Goal: Task Accomplishment & Management: Complete application form

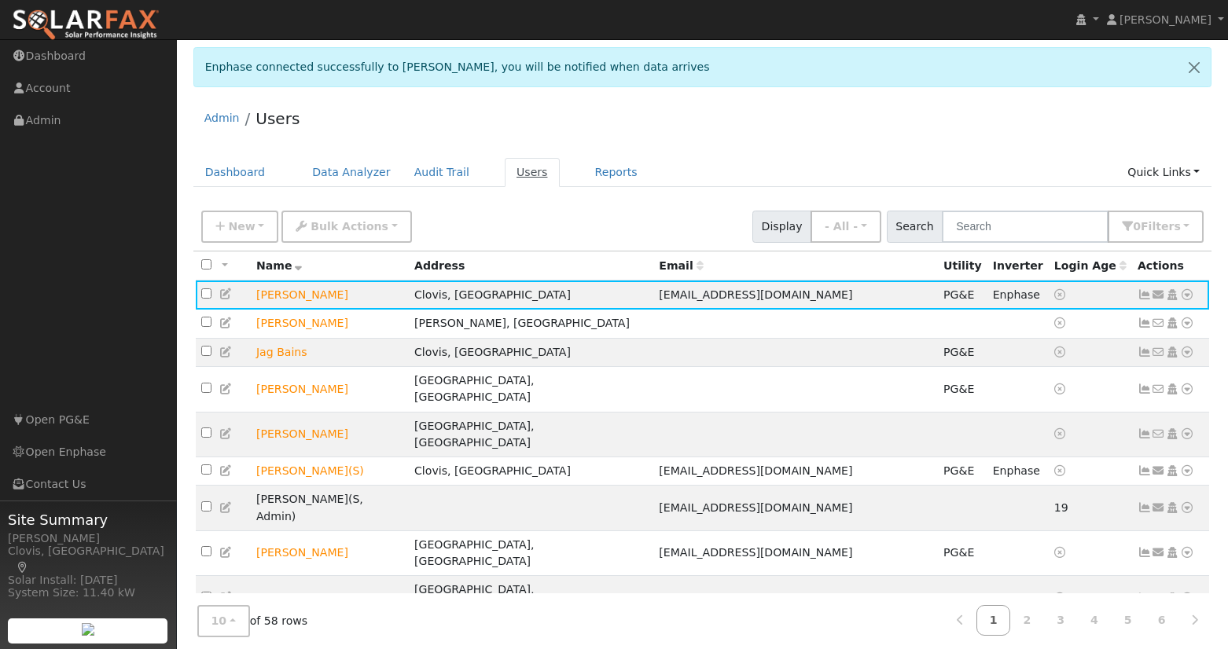
click at [510, 167] on link "Users" at bounding box center [532, 172] width 55 height 29
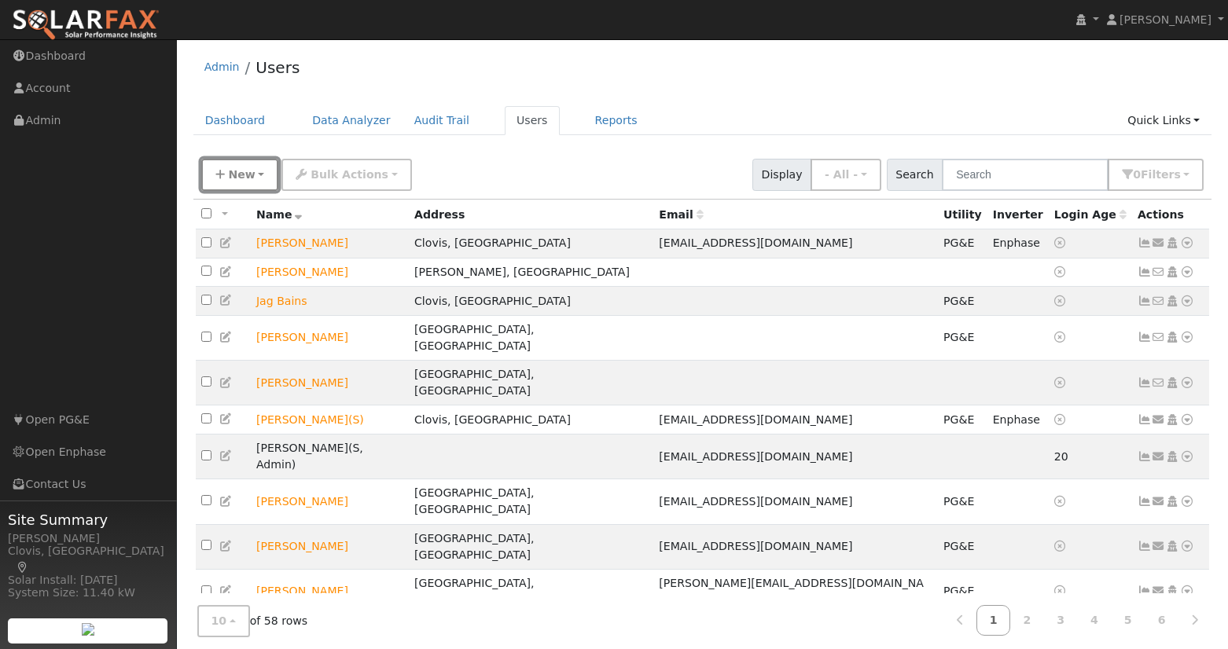
drag, startPoint x: 235, startPoint y: 176, endPoint x: 244, endPoint y: 178, distance: 9.6
click at [235, 176] on span "New" at bounding box center [241, 174] width 27 height 13
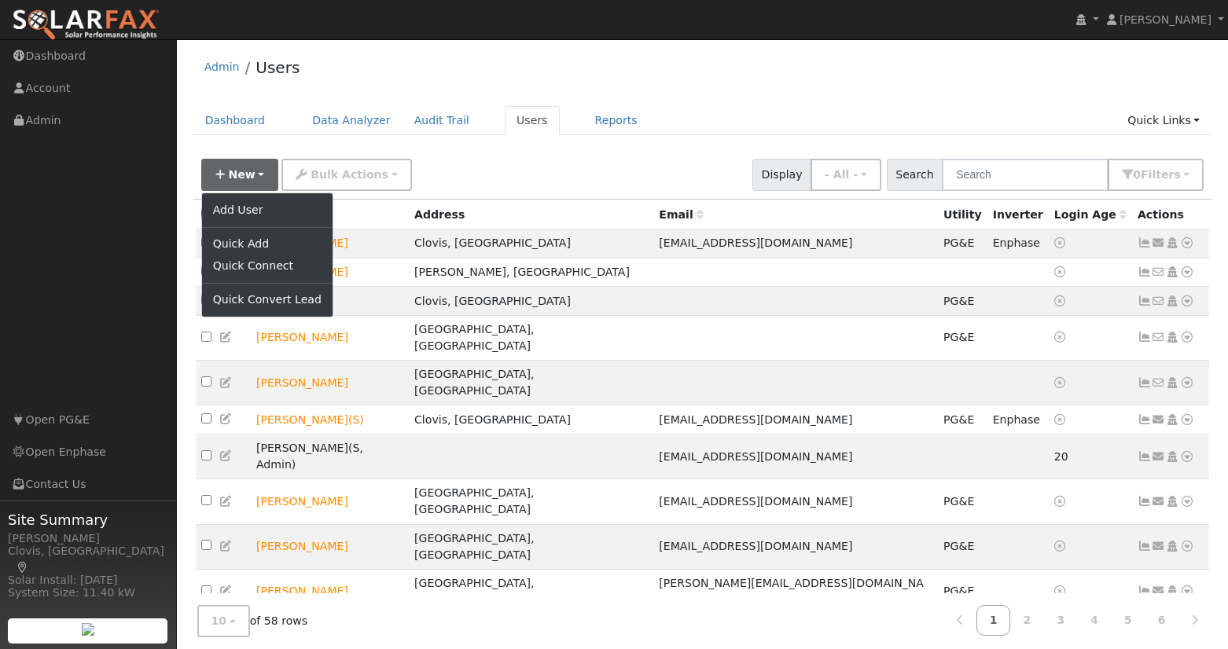
click at [684, 165] on div "New Add User Quick Add Quick Connect Quick Convert Lead Bulk Actions Send Email…" at bounding box center [702, 172] width 1008 height 38
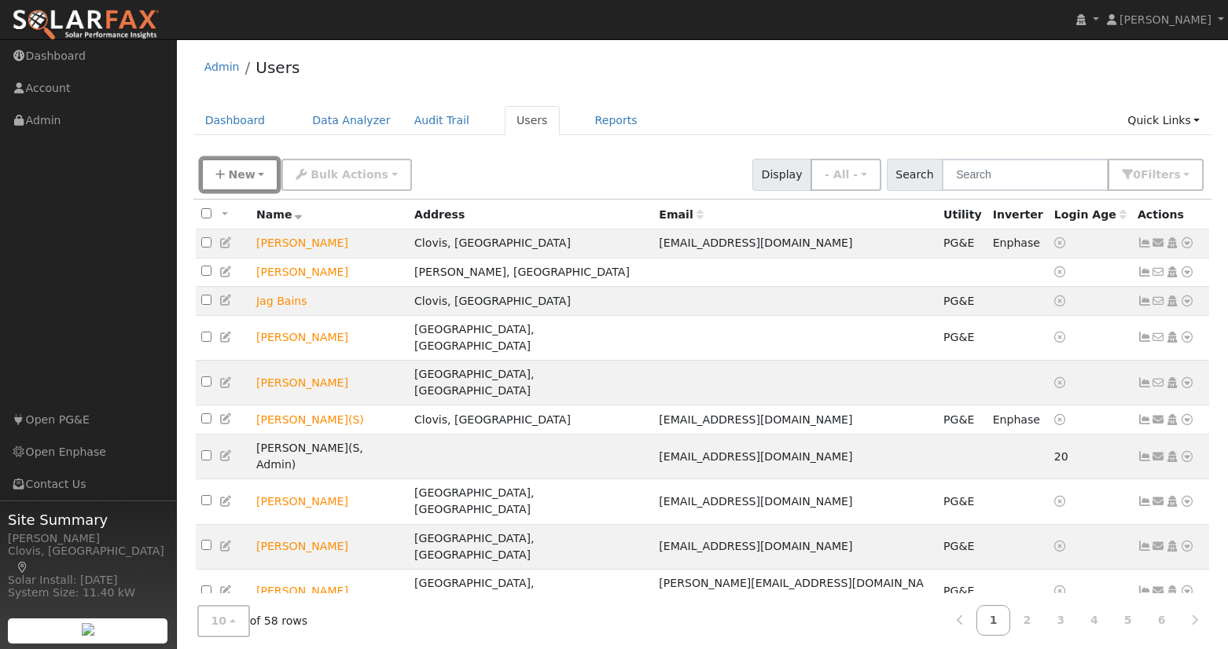
click at [228, 178] on span "New" at bounding box center [241, 174] width 27 height 13
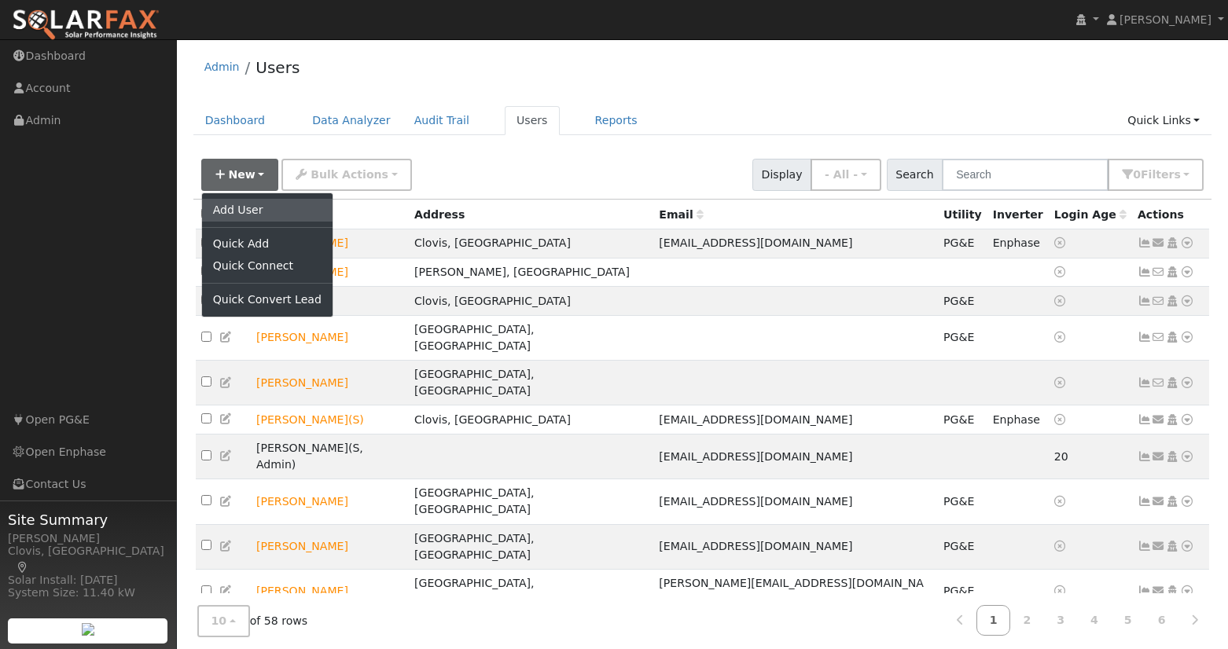
click at [279, 210] on link "Add User" at bounding box center [267, 210] width 130 height 22
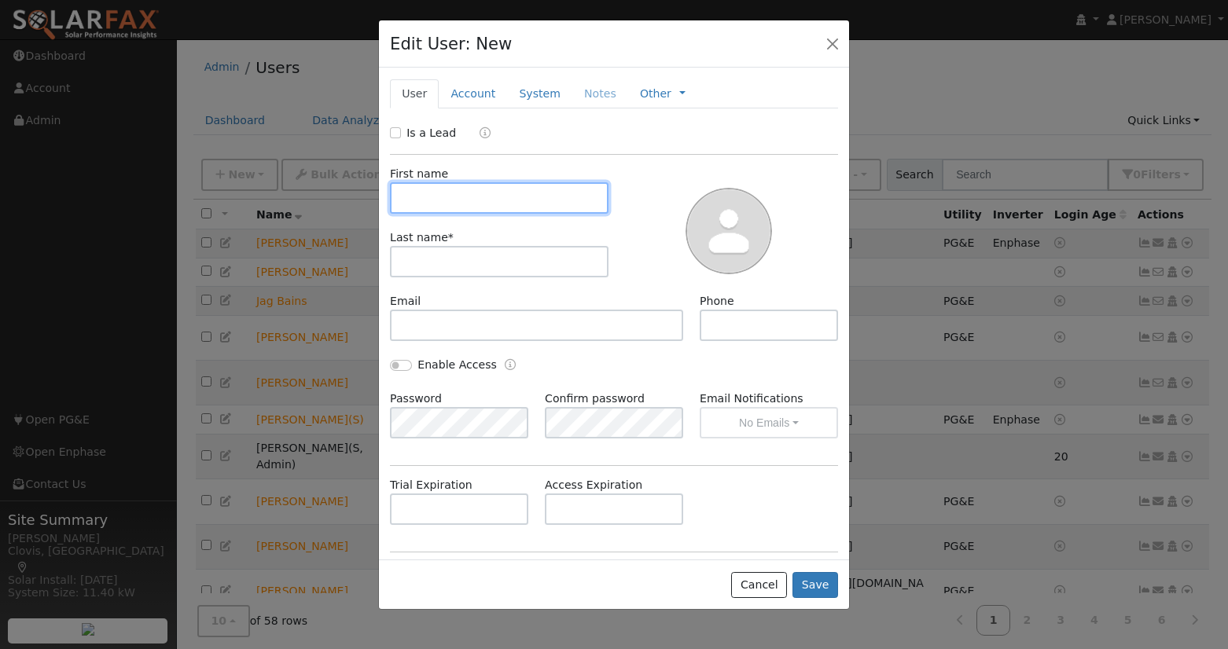
click at [531, 201] on input "text" at bounding box center [499, 197] width 219 height 31
type input "Paul"
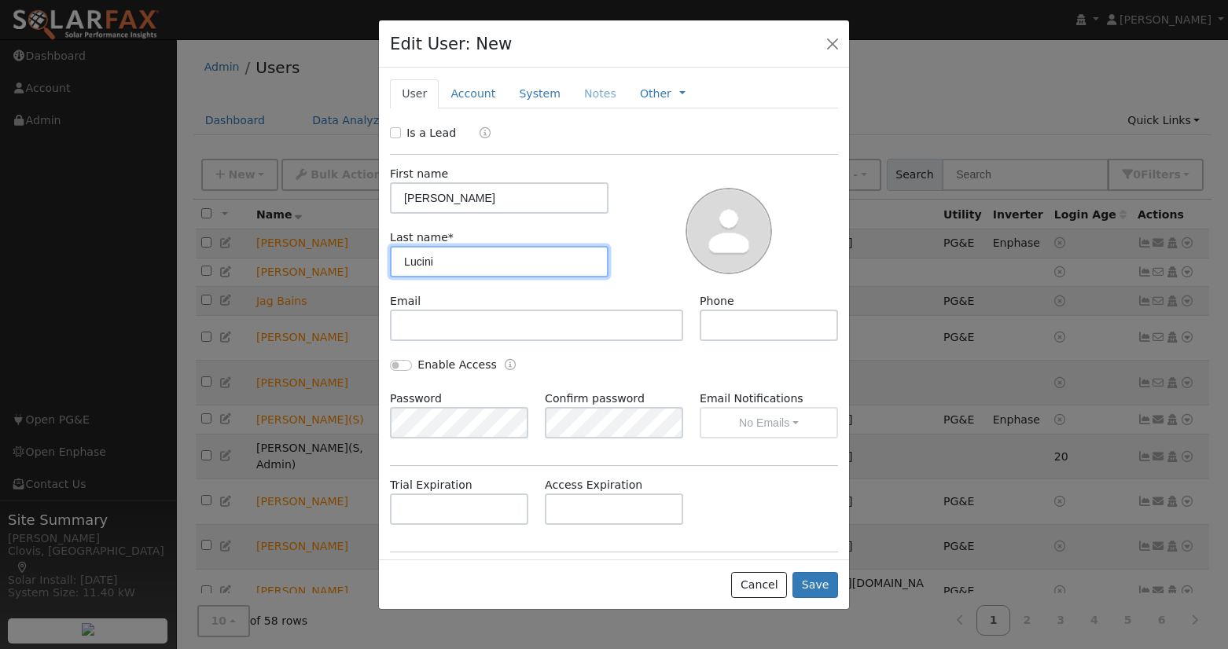
type input "Lucini"
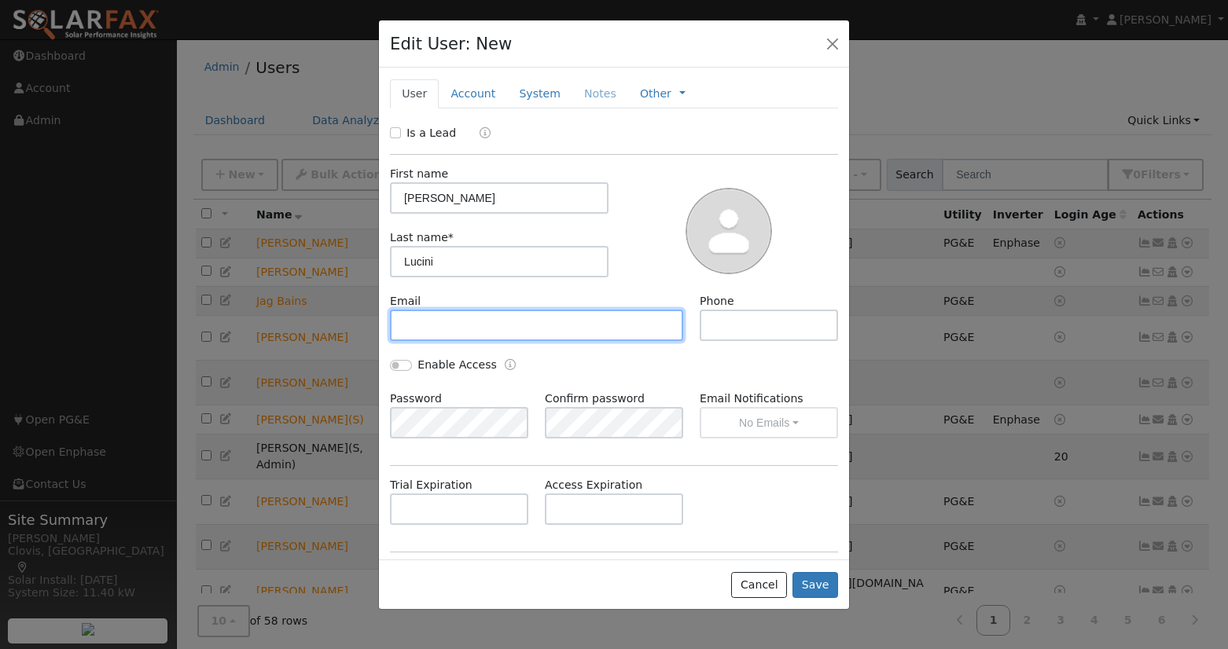
drag, startPoint x: 457, startPoint y: 319, endPoint x: 473, endPoint y: 318, distance: 16.5
click at [457, 319] on input "text" at bounding box center [536, 325] width 293 height 31
click at [624, 263] on div at bounding box center [729, 229] width 230 height 127
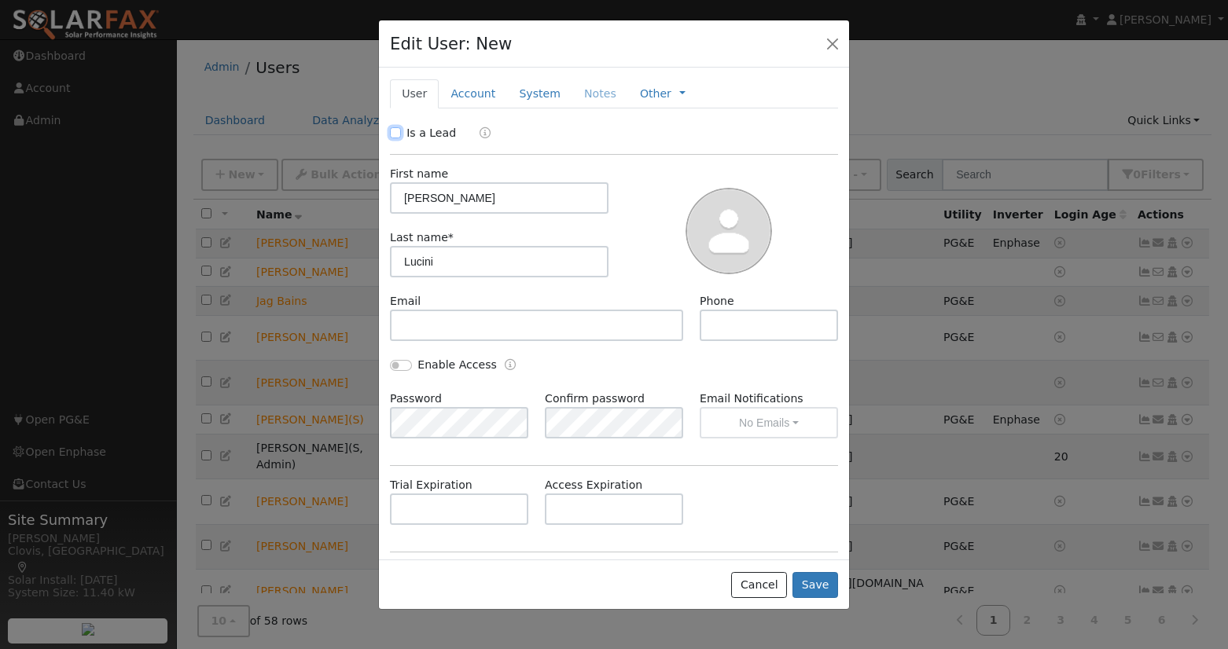
click at [399, 133] on input "Is a Lead" at bounding box center [395, 132] width 11 height 11
checkbox input "true"
click at [653, 139] on div "Is a Lead: Qualified Unqualified Qualified" at bounding box center [614, 134] width 465 height 18
click at [648, 193] on div at bounding box center [729, 229] width 230 height 127
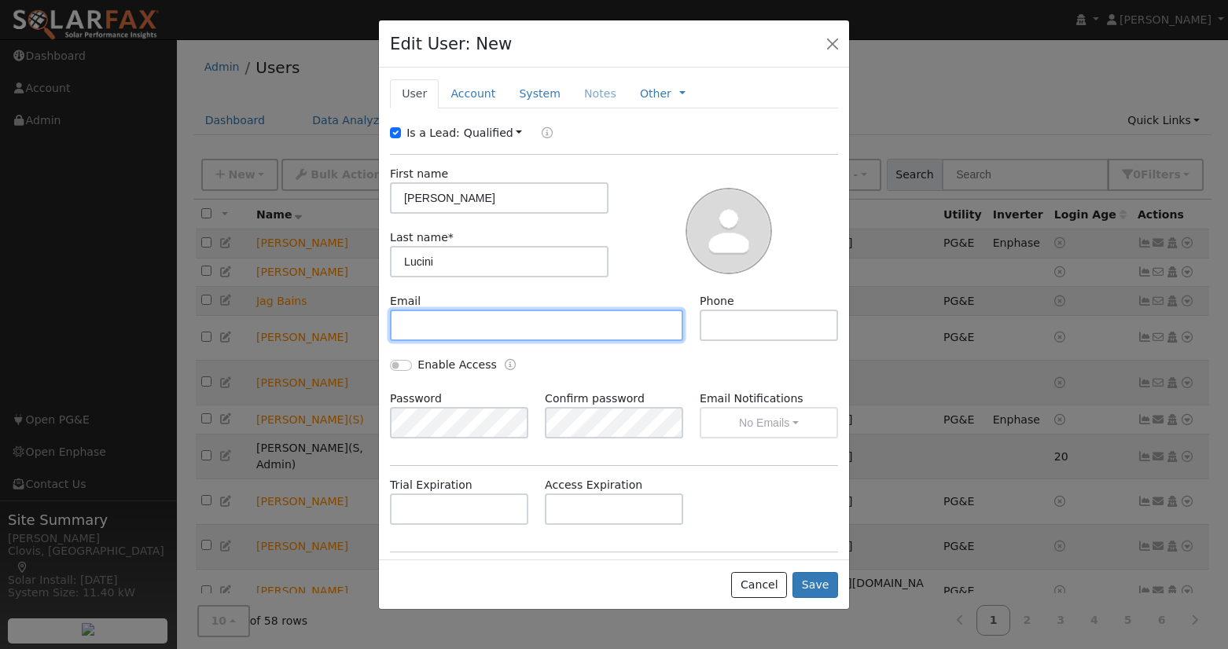
drag, startPoint x: 561, startPoint y: 326, endPoint x: 582, endPoint y: 313, distance: 24.4
click at [561, 325] on input "text" at bounding box center [536, 325] width 293 height 31
type input "plucini75@yahoo.com"
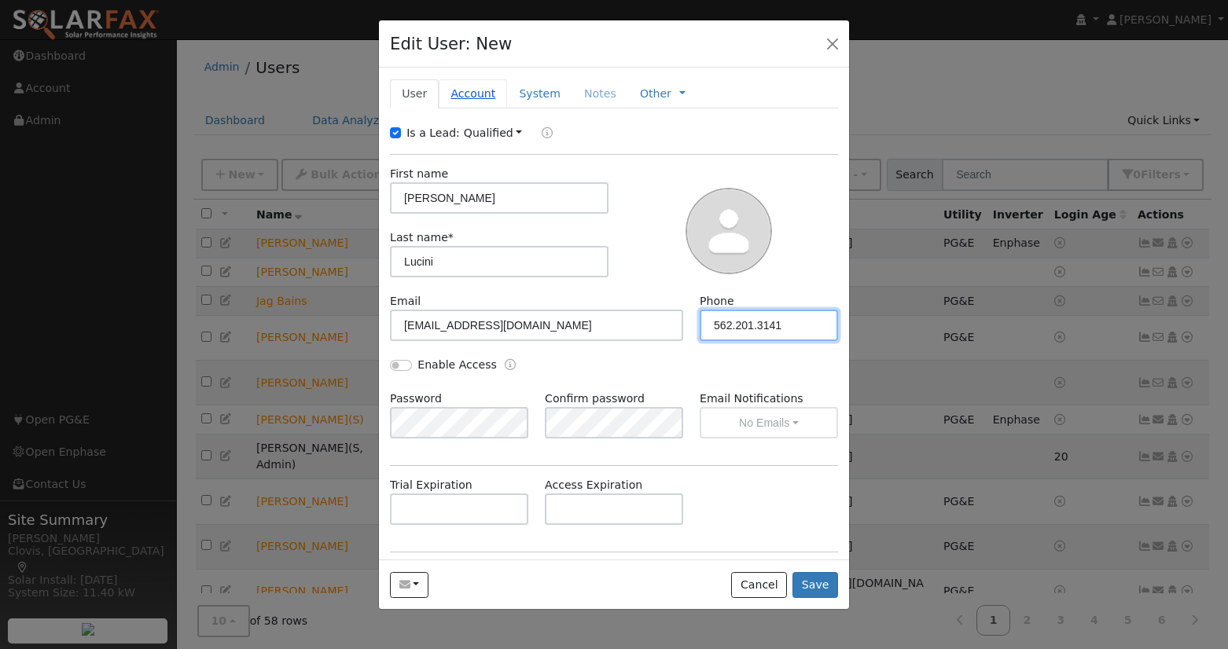
type input "562.201.3141"
click at [464, 92] on link "Account" at bounding box center [473, 93] width 68 height 29
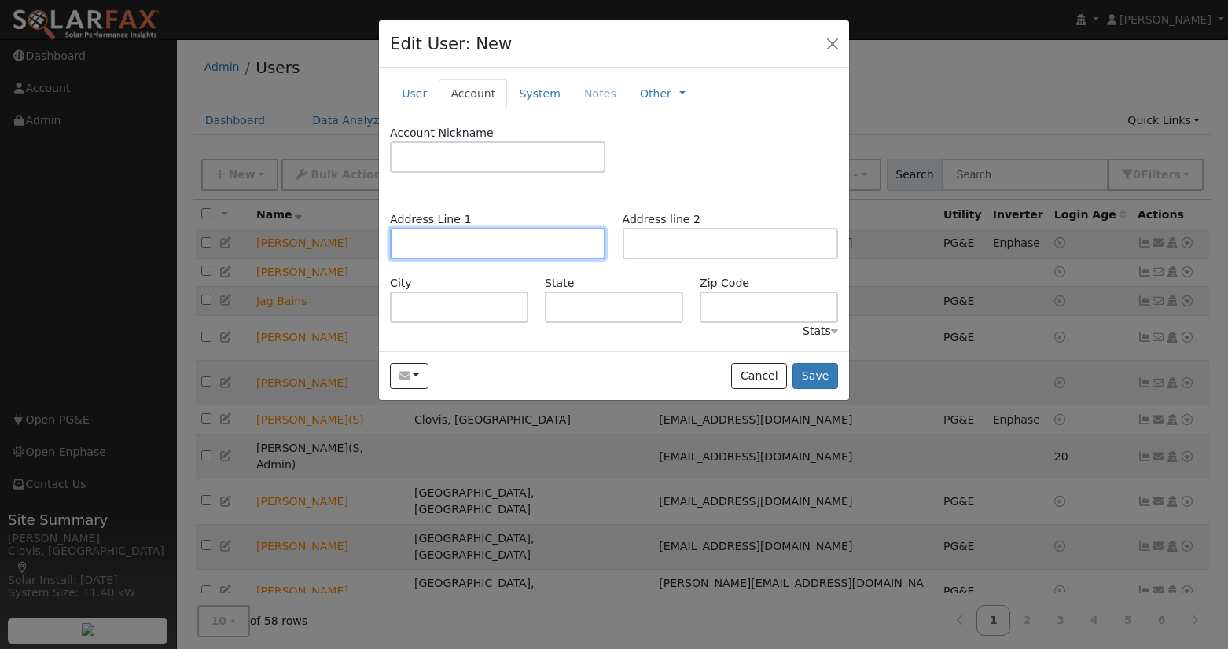
drag, startPoint x: 457, startPoint y: 241, endPoint x: 490, endPoint y: 231, distance: 35.1
click at [457, 241] on input "text" at bounding box center [497, 243] width 215 height 31
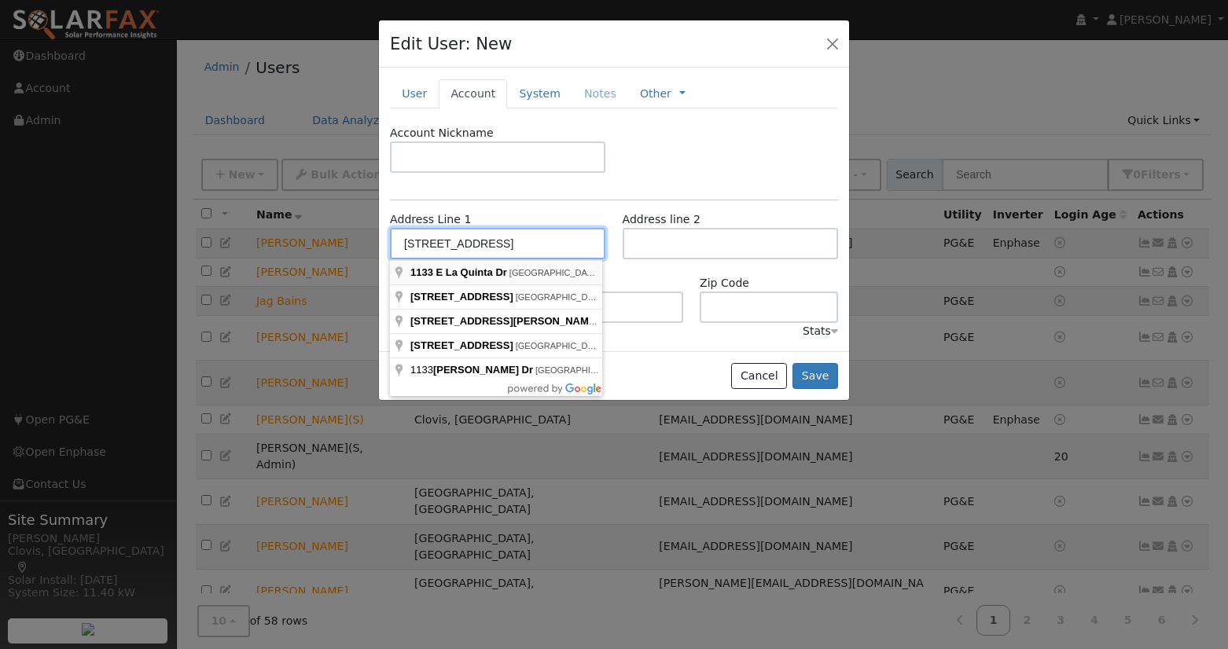
type input "1133 East La Quinta Drive"
type input "Fresno"
type input "CA"
type input "93720"
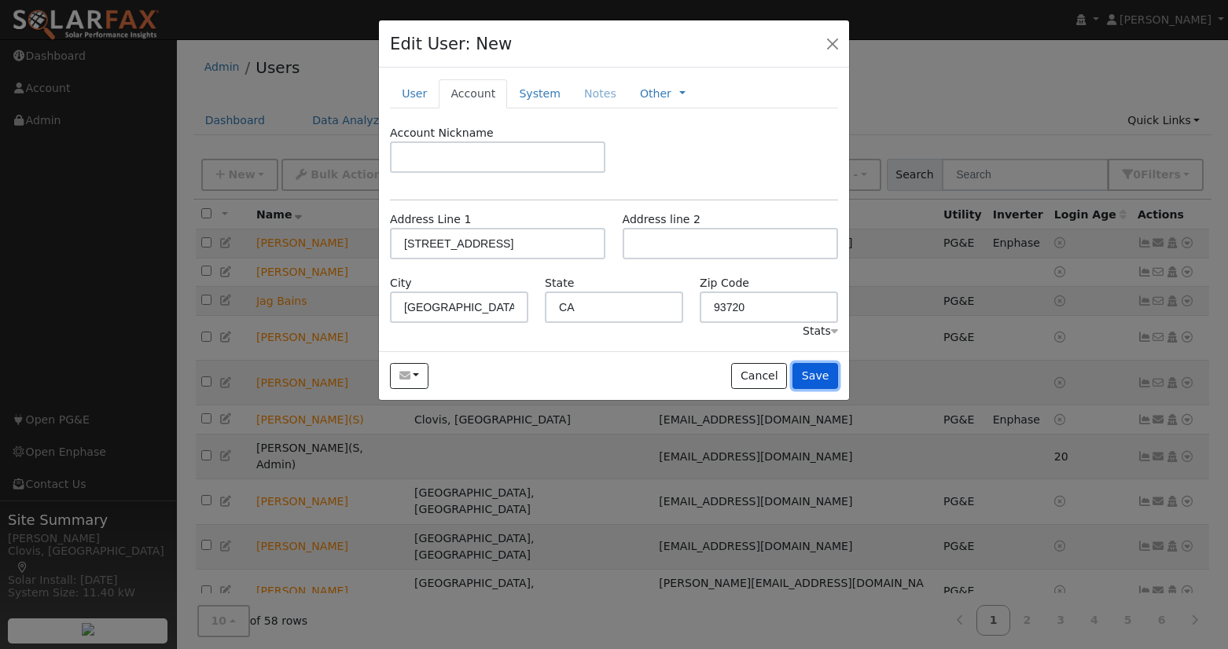
drag, startPoint x: 814, startPoint y: 376, endPoint x: 821, endPoint y: 377, distance: 8.0
click at [814, 376] on button "Save" at bounding box center [815, 376] width 46 height 27
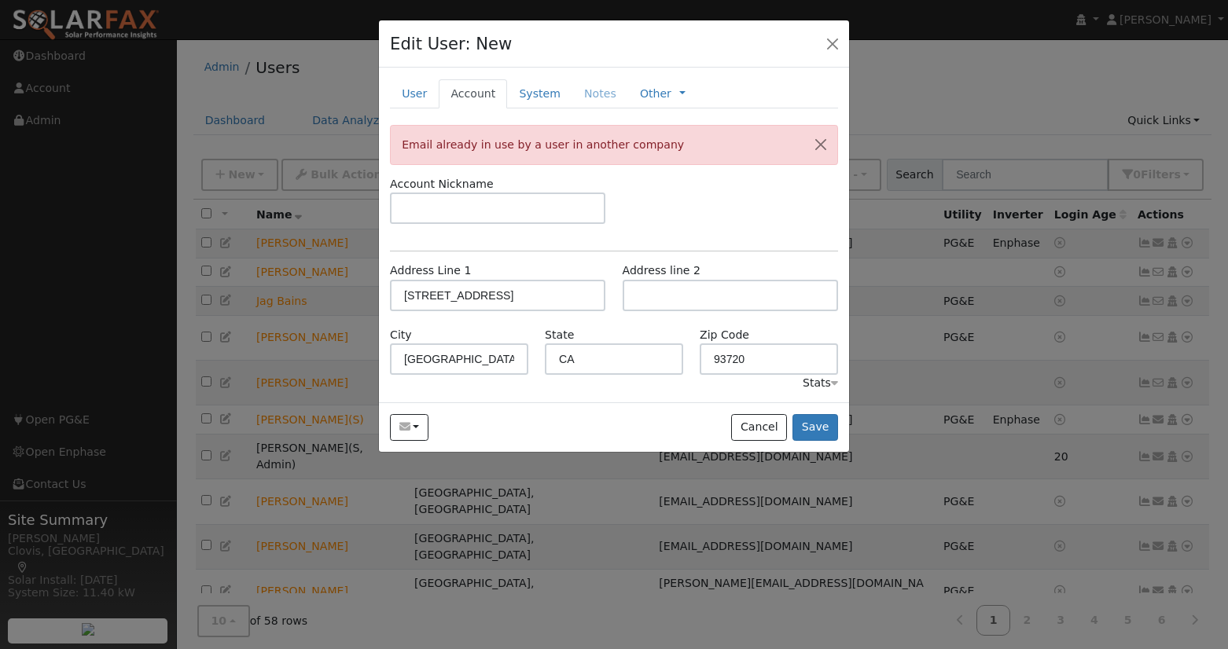
drag, startPoint x: 423, startPoint y: 96, endPoint x: 440, endPoint y: 110, distance: 22.3
click at [423, 96] on link "User" at bounding box center [414, 93] width 49 height 29
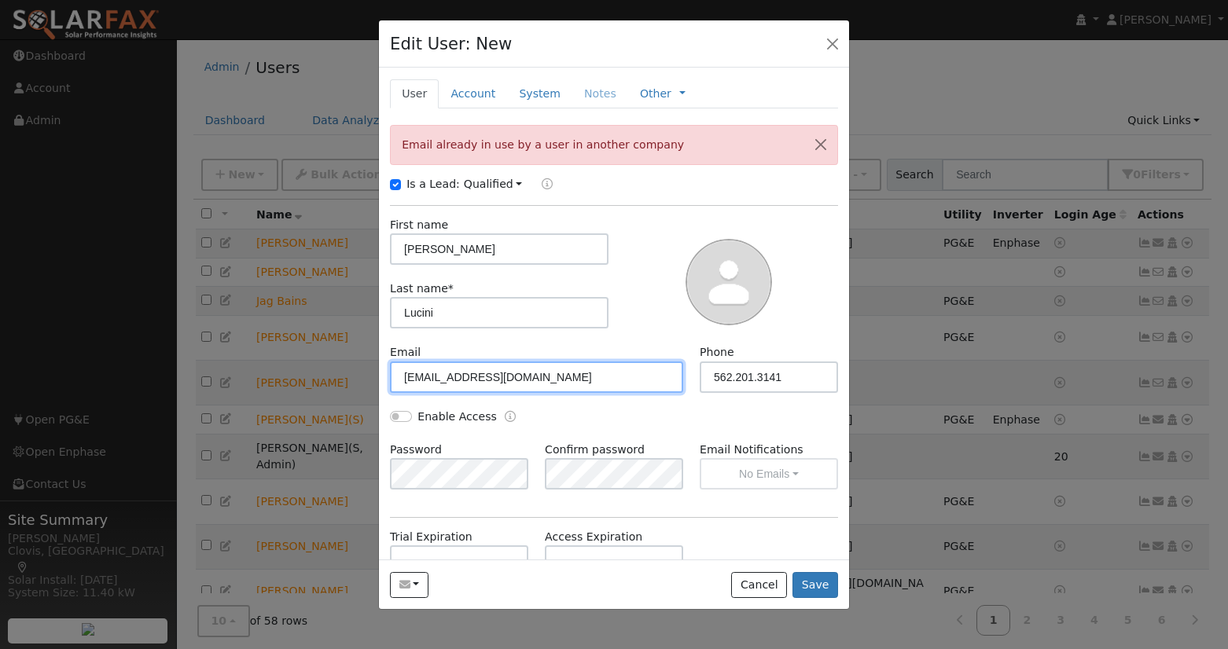
drag, startPoint x: 542, startPoint y: 378, endPoint x: 355, endPoint y: 381, distance: 187.9
click at [355, 381] on div "Edit User: New Select an Ac... New Account Nickname Cancel Create Are you sure …" at bounding box center [614, 324] width 1228 height 649
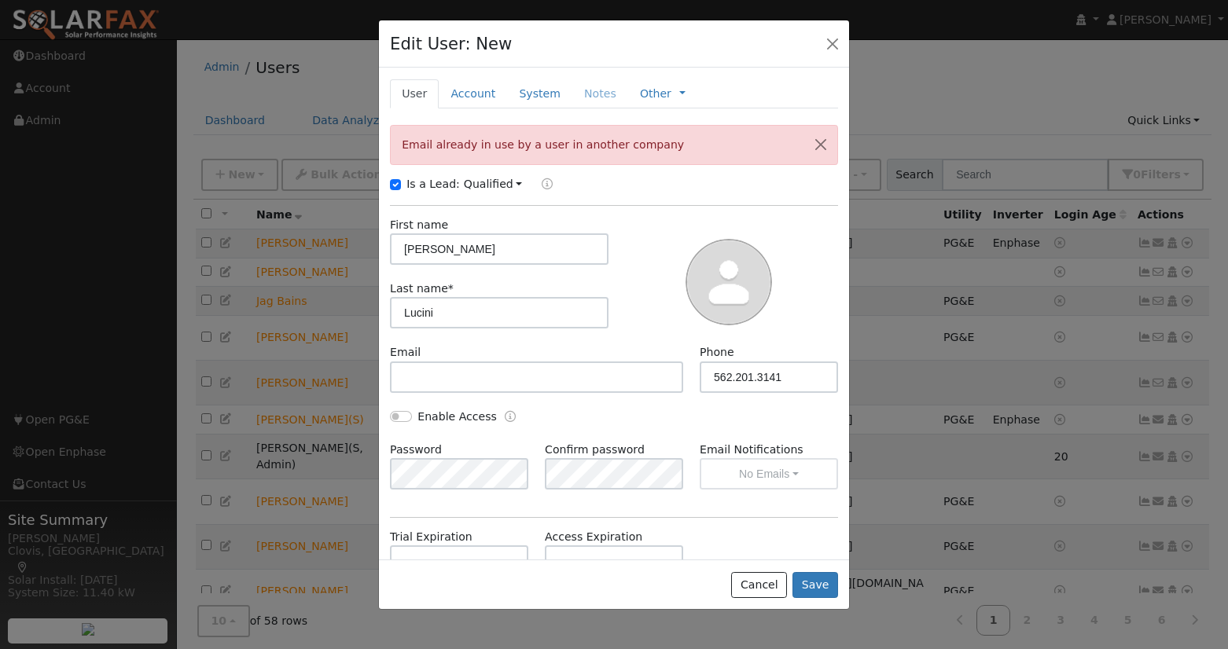
click at [644, 323] on div at bounding box center [729, 280] width 230 height 127
click at [469, 101] on link "Account" at bounding box center [473, 93] width 68 height 29
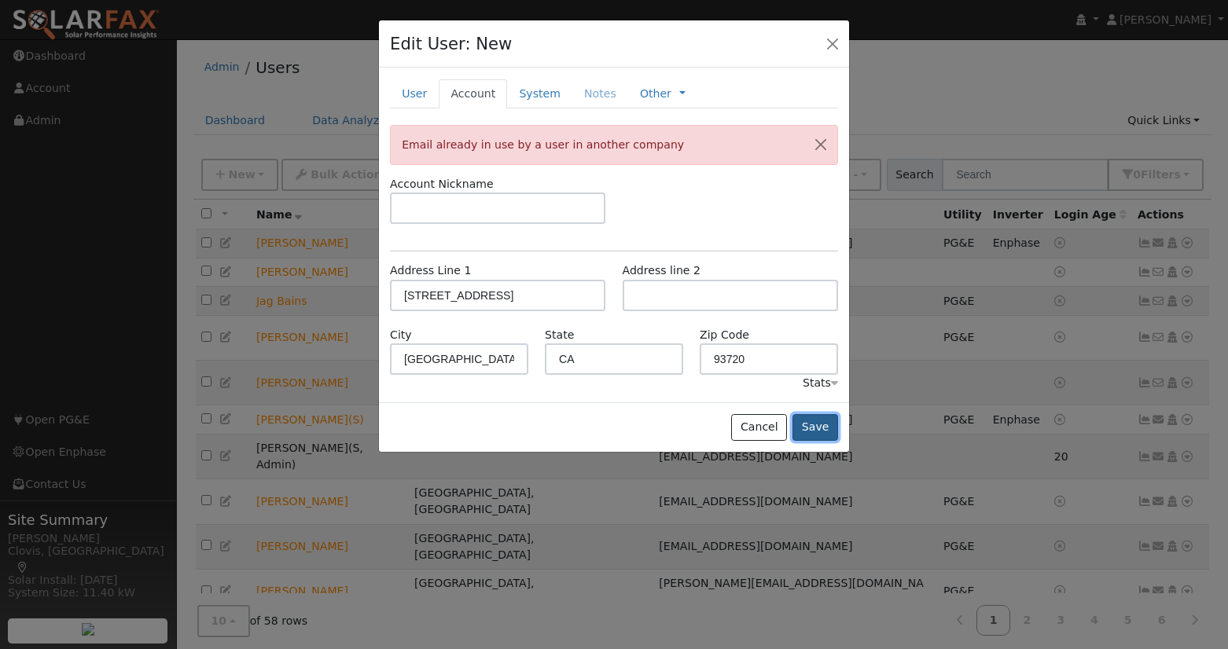
click at [823, 430] on button "Save" at bounding box center [815, 427] width 46 height 27
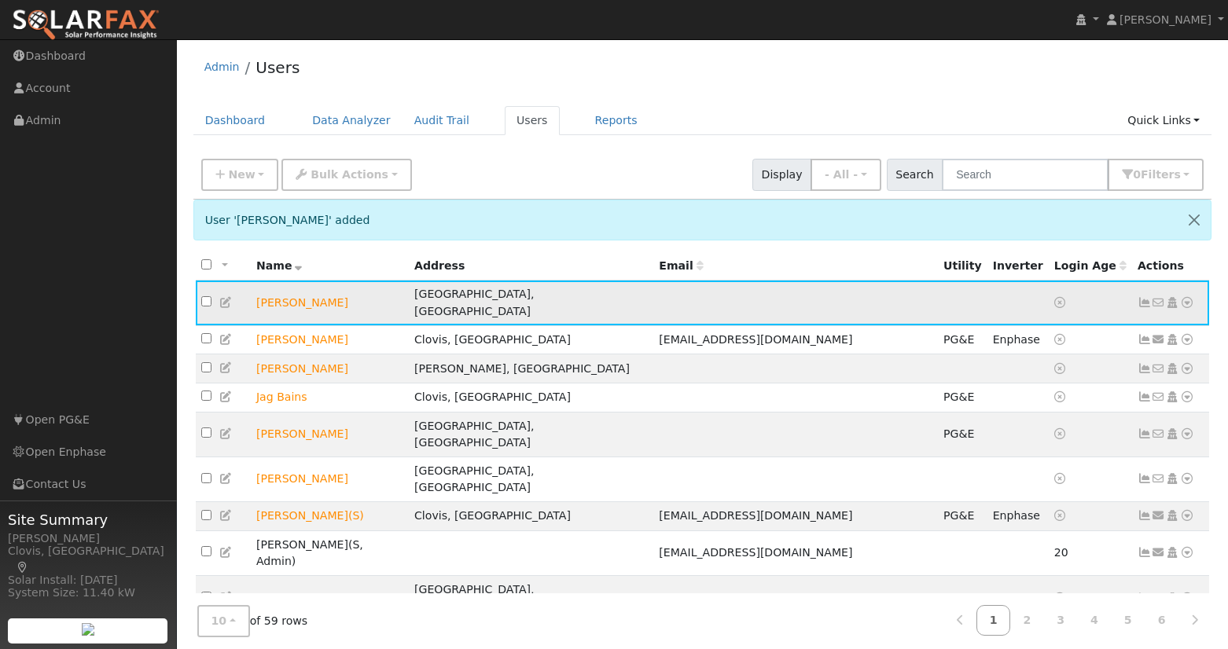
click at [1188, 299] on icon at bounding box center [1187, 302] width 14 height 11
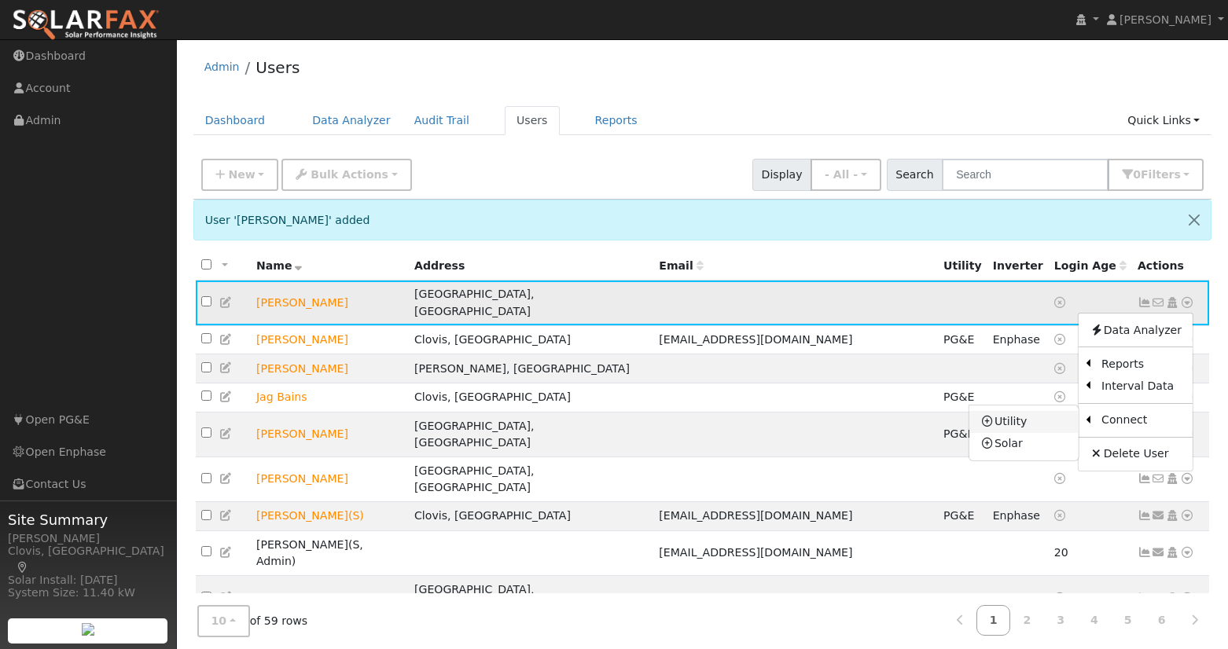
click at [1023, 411] on link "Utility" at bounding box center [1023, 422] width 109 height 22
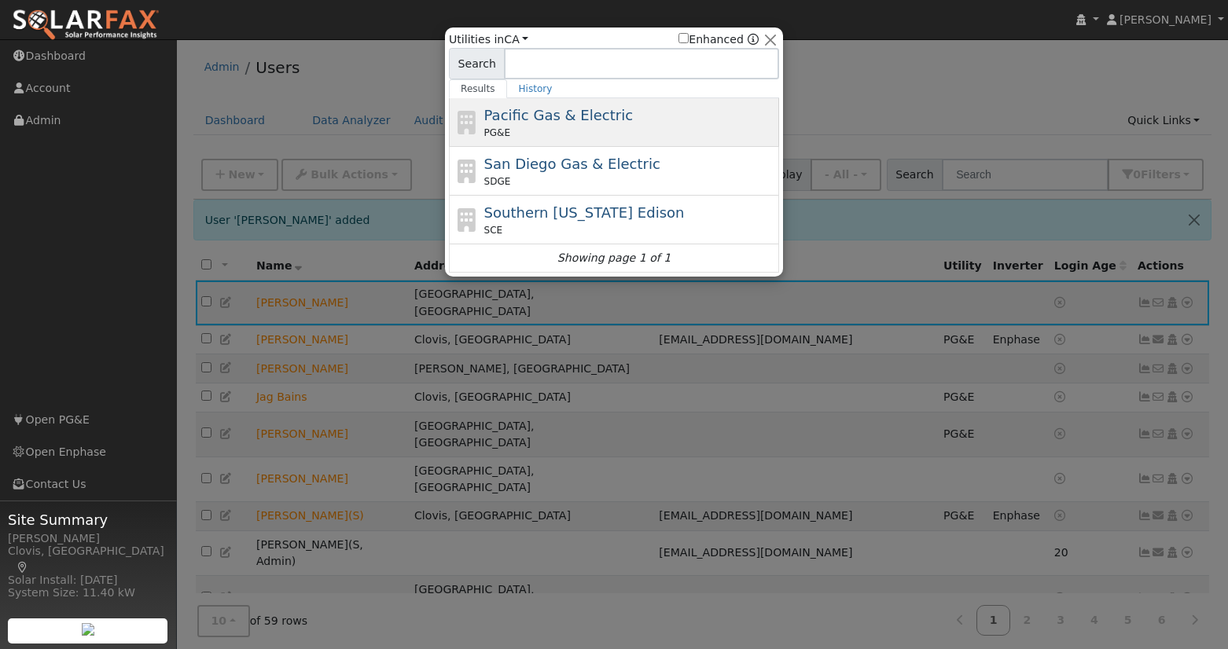
click at [595, 125] on div "Pacific Gas & Electric PG&E" at bounding box center [630, 122] width 292 height 35
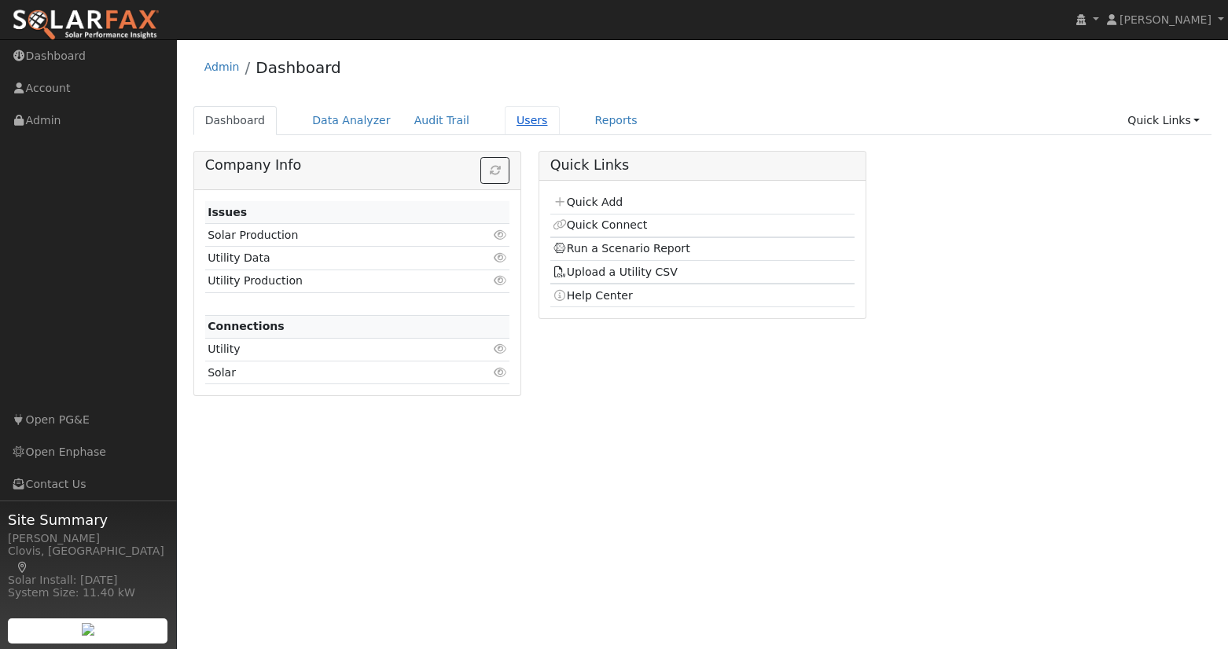
click at [505, 125] on link "Users" at bounding box center [532, 120] width 55 height 29
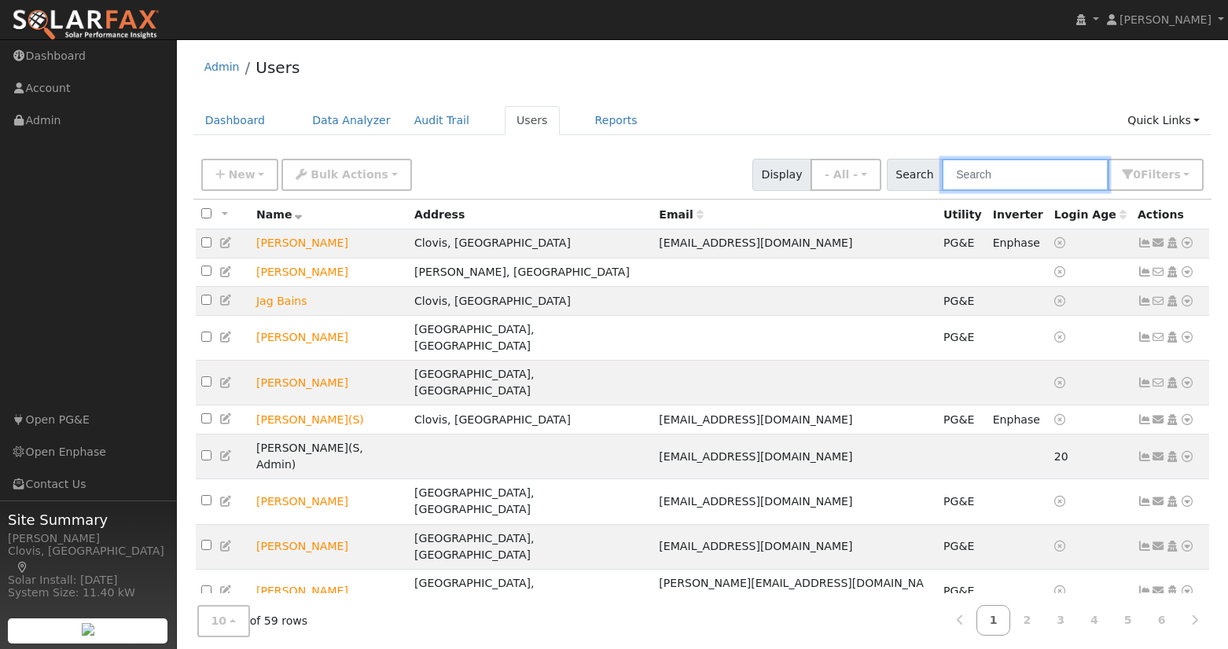
click at [1018, 172] on input "text" at bounding box center [1025, 175] width 167 height 32
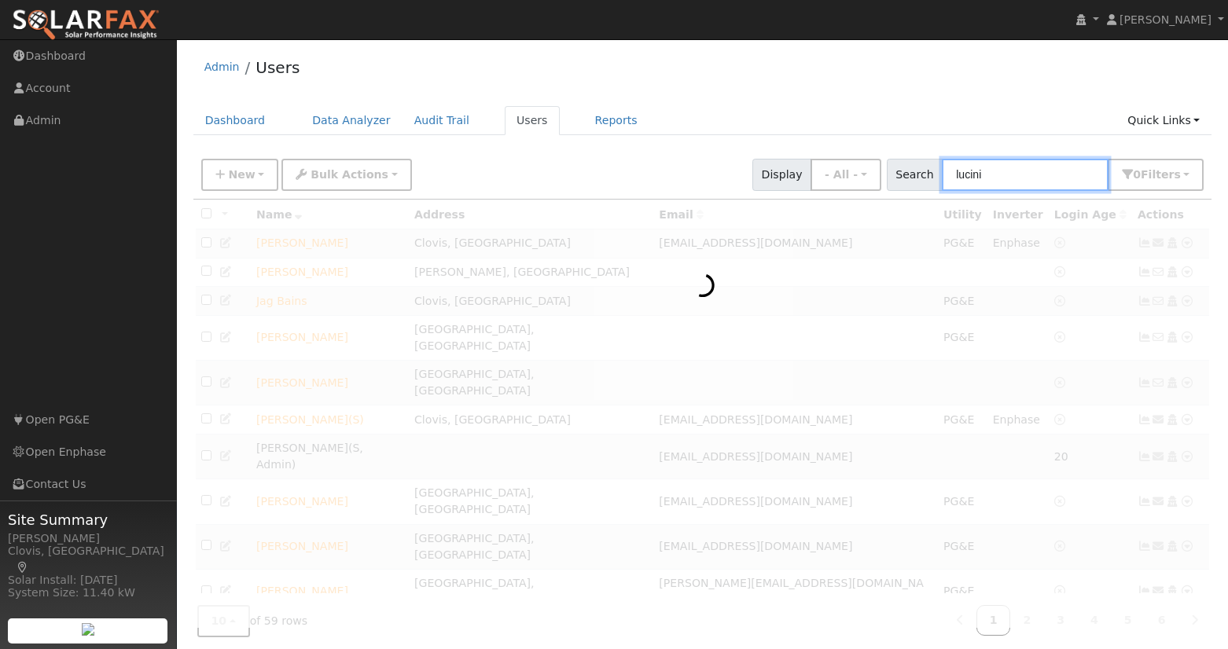
scroll to position [4, 0]
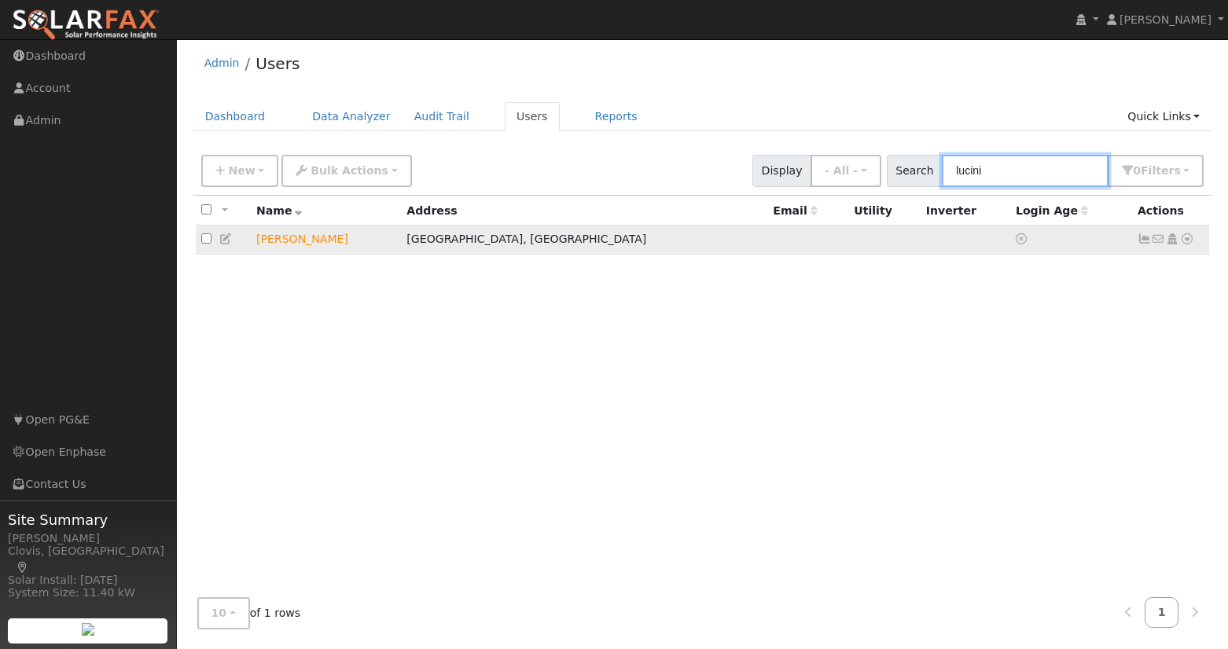
type input "lucini"
click at [1185, 241] on icon at bounding box center [1187, 238] width 14 height 11
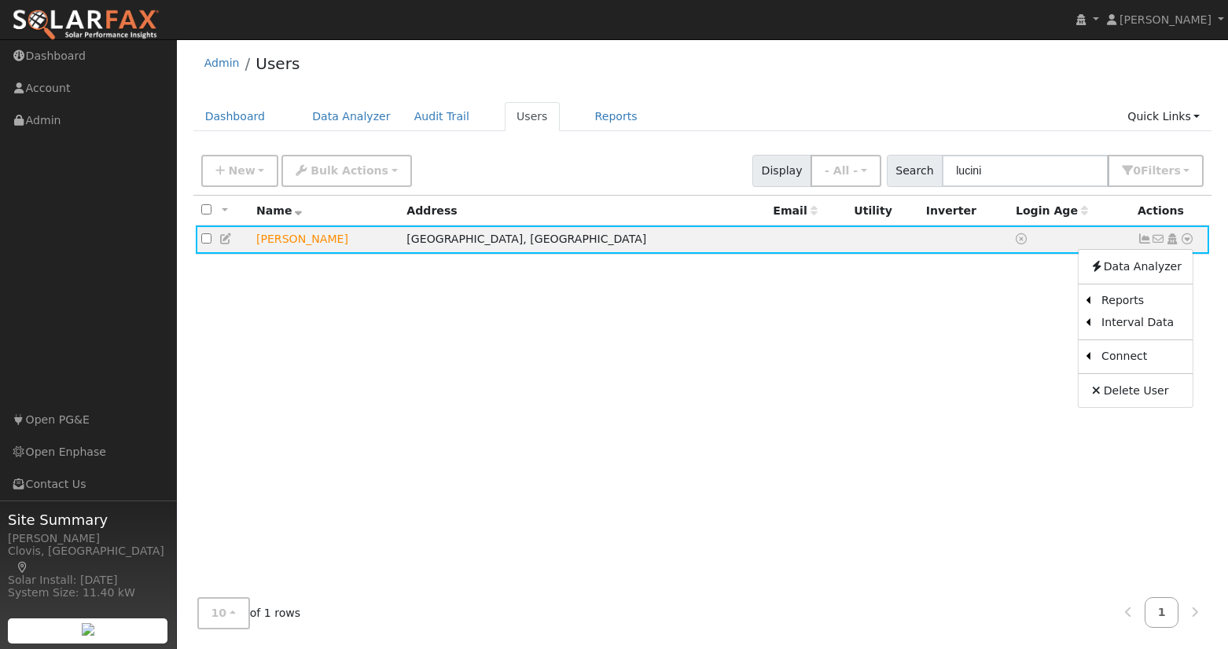
click at [0, 0] on link "Utility" at bounding box center [0, 0] width 0 height 0
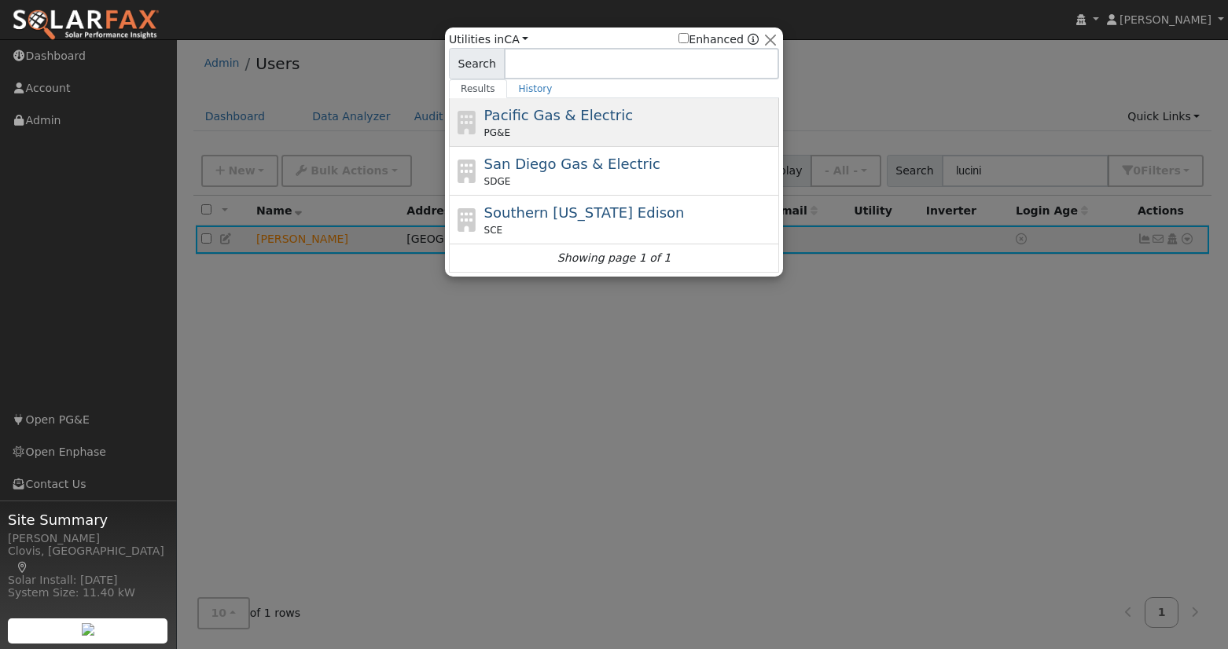
click at [645, 118] on div "Pacific Gas & Electric PG&E" at bounding box center [630, 122] width 292 height 35
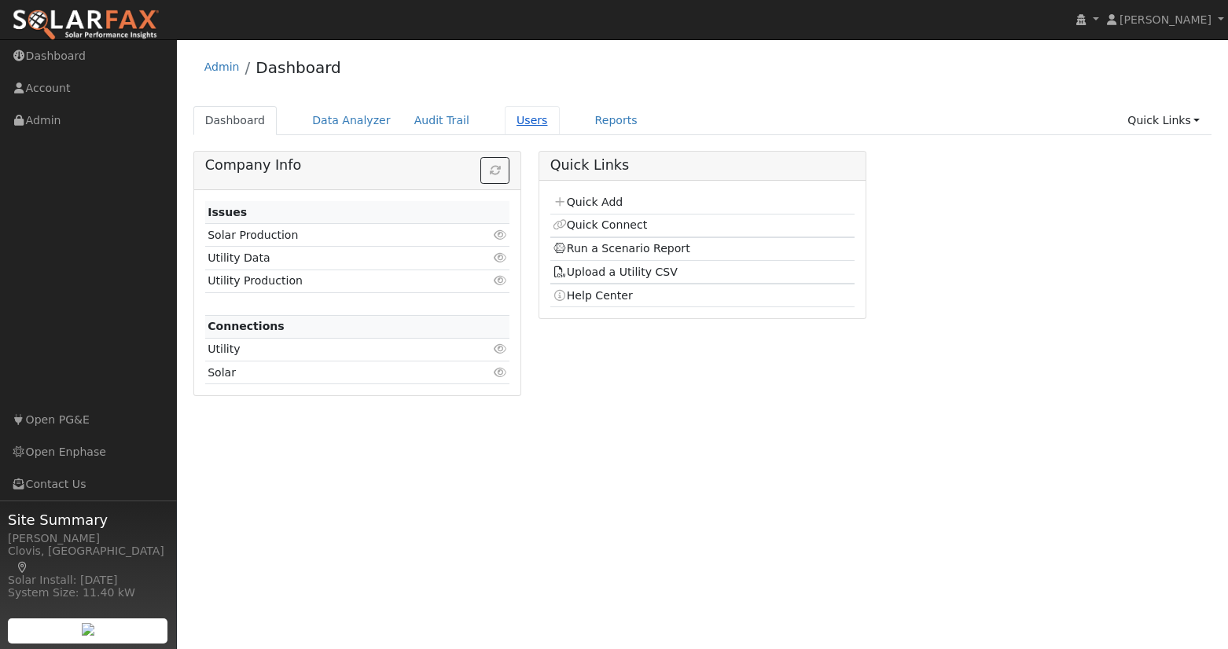
click at [506, 124] on link "Users" at bounding box center [532, 120] width 55 height 29
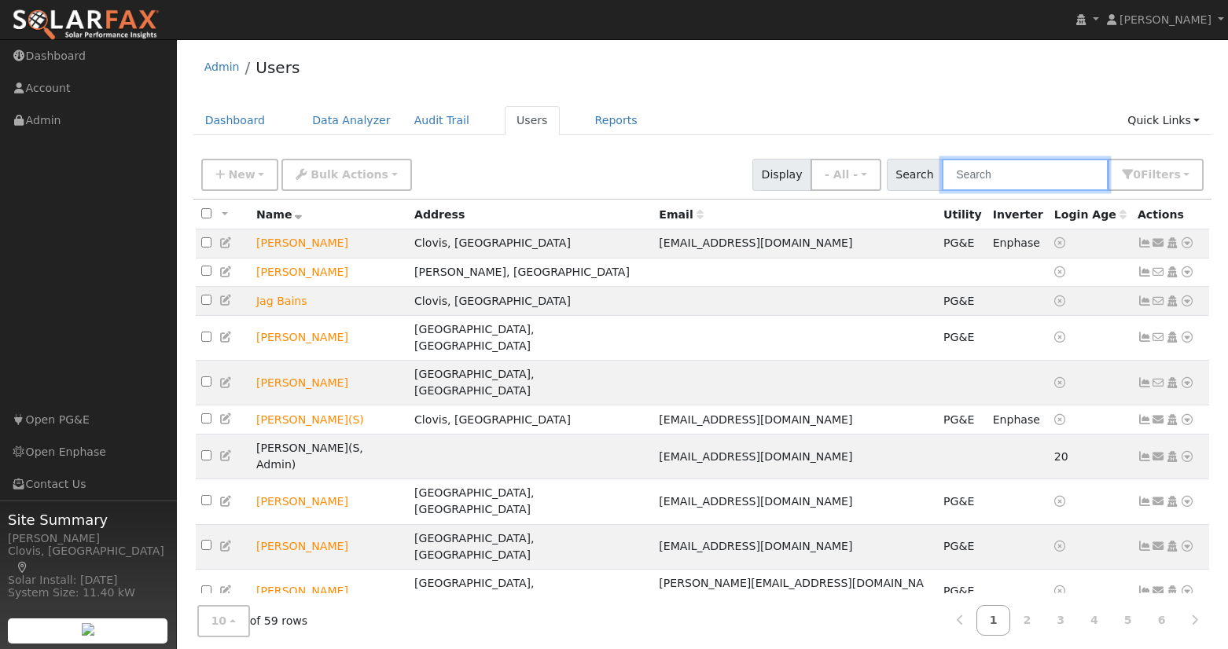
click at [1011, 180] on input "text" at bounding box center [1025, 175] width 167 height 32
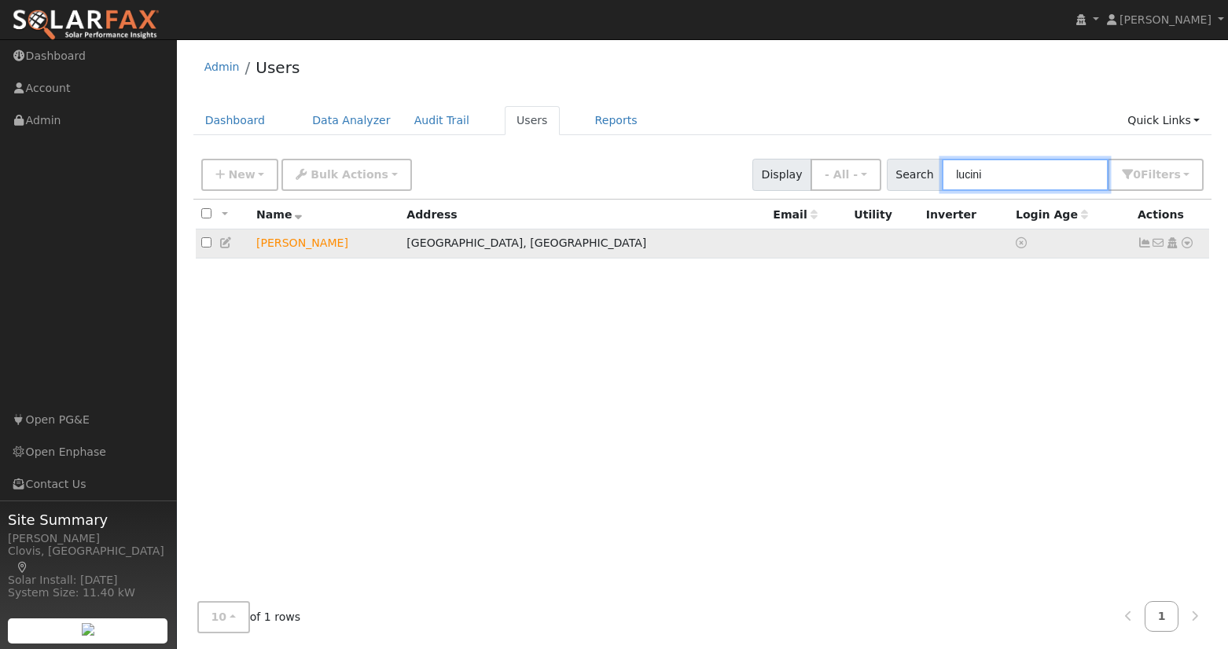
type input "lucini"
click at [312, 244] on td "Paul Lucini" at bounding box center [326, 244] width 150 height 29
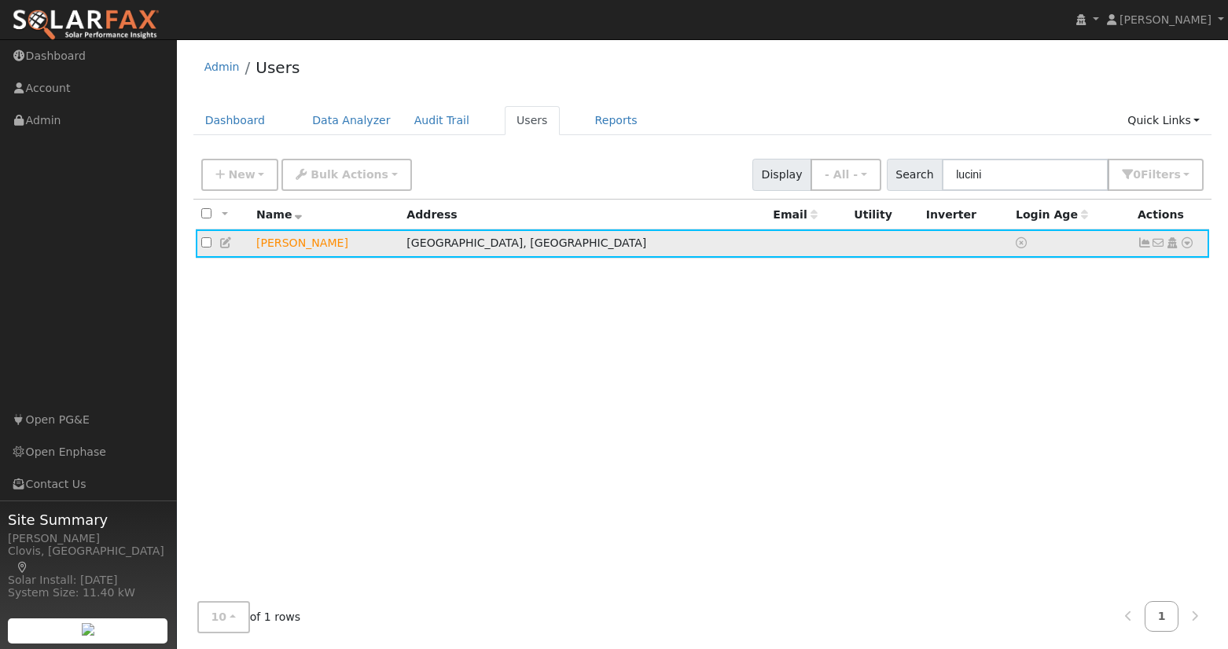
click at [301, 247] on td "Paul Lucini" at bounding box center [326, 244] width 150 height 29
click at [1192, 243] on icon at bounding box center [1187, 242] width 14 height 11
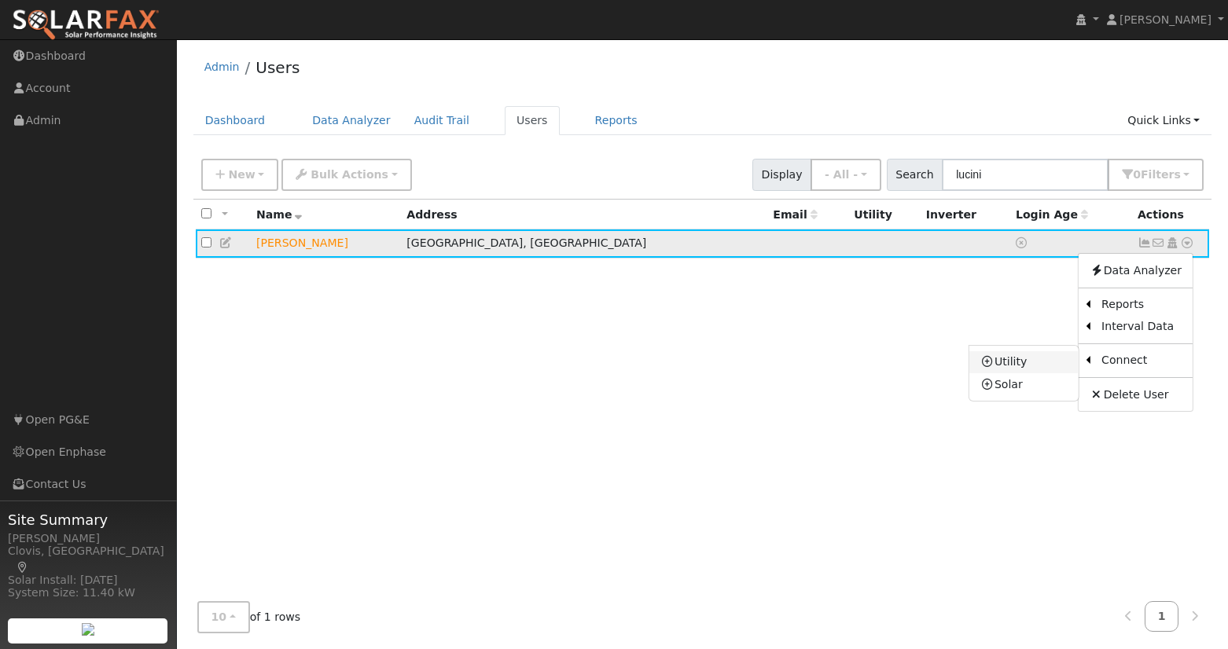
click at [1045, 360] on link "Utility" at bounding box center [1023, 362] width 109 height 22
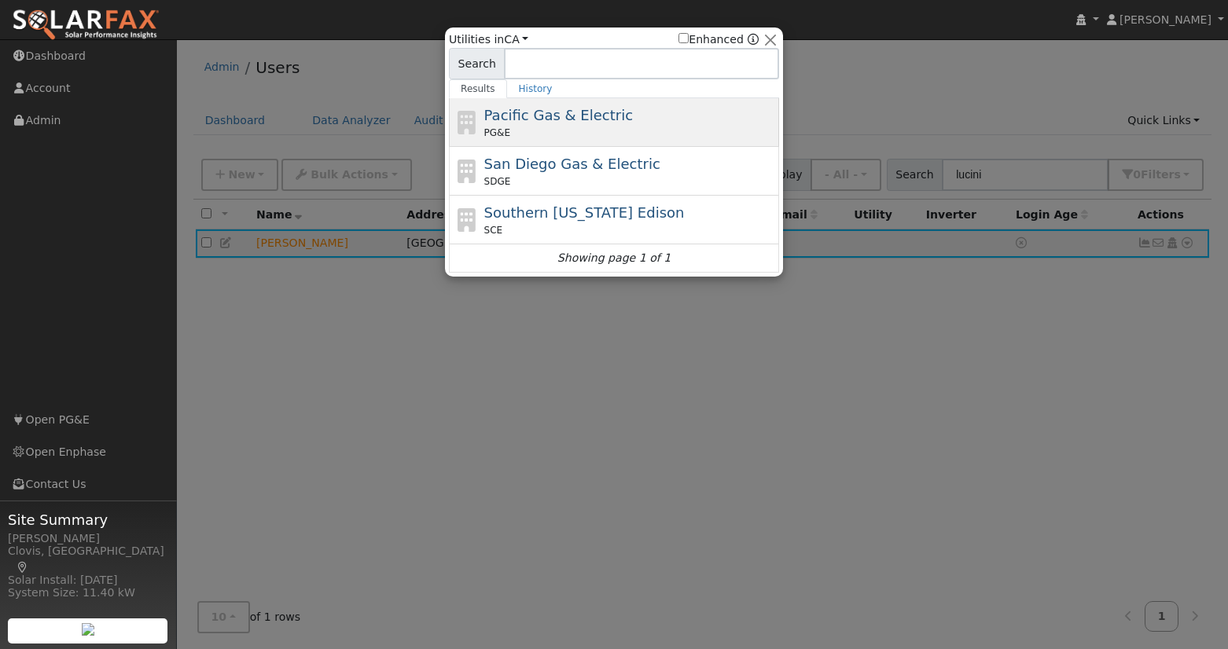
click at [577, 136] on div "PG&E" at bounding box center [630, 133] width 292 height 14
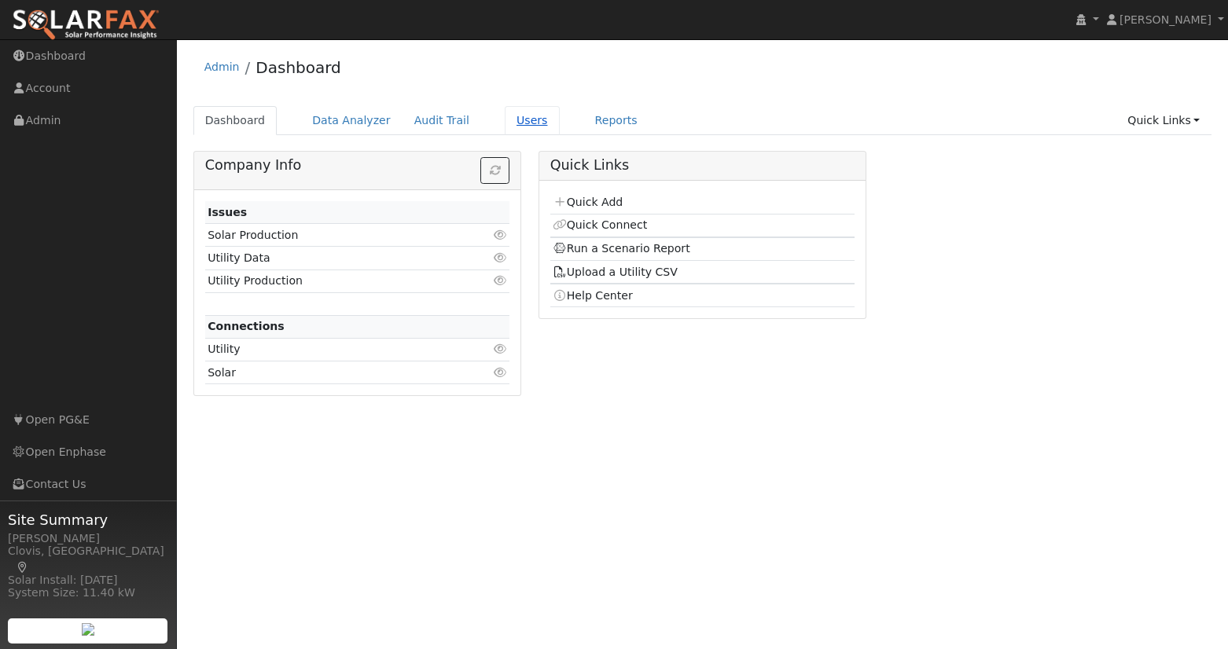
click at [542, 123] on ul "Dashboard Data Analyzer Audit Trail Users Reports Quick Links Quick Add Quick C…" at bounding box center [702, 120] width 1019 height 29
click at [506, 119] on link "Users" at bounding box center [532, 120] width 55 height 29
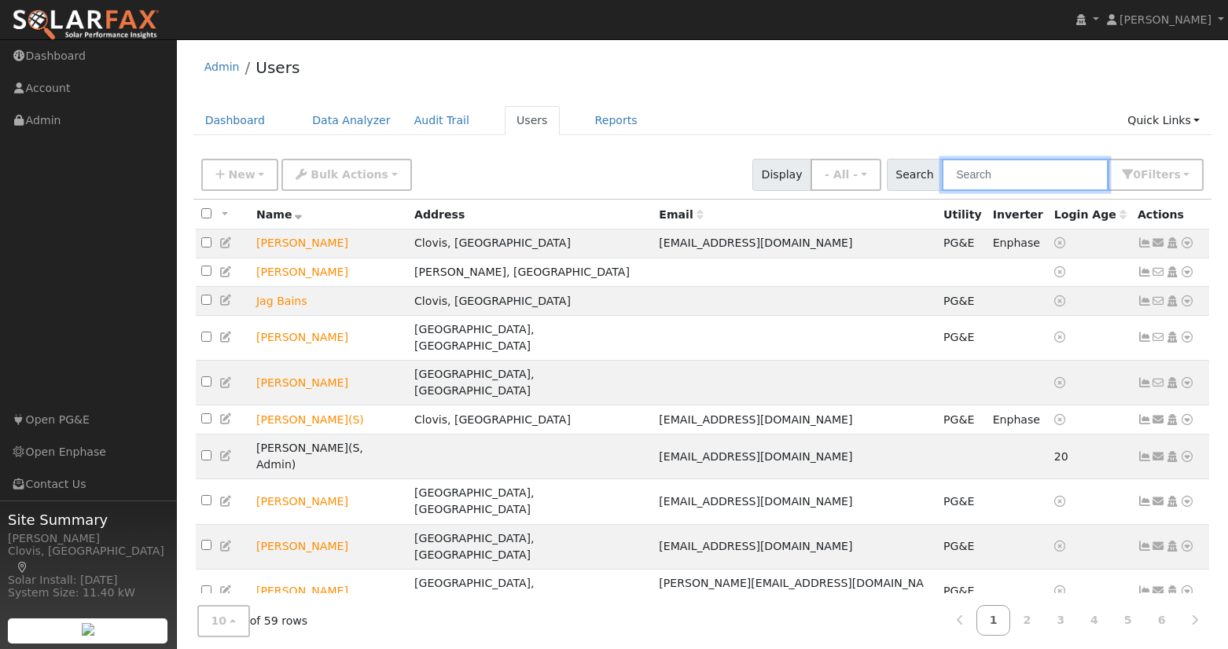
click at [1040, 167] on input "text" at bounding box center [1025, 175] width 167 height 32
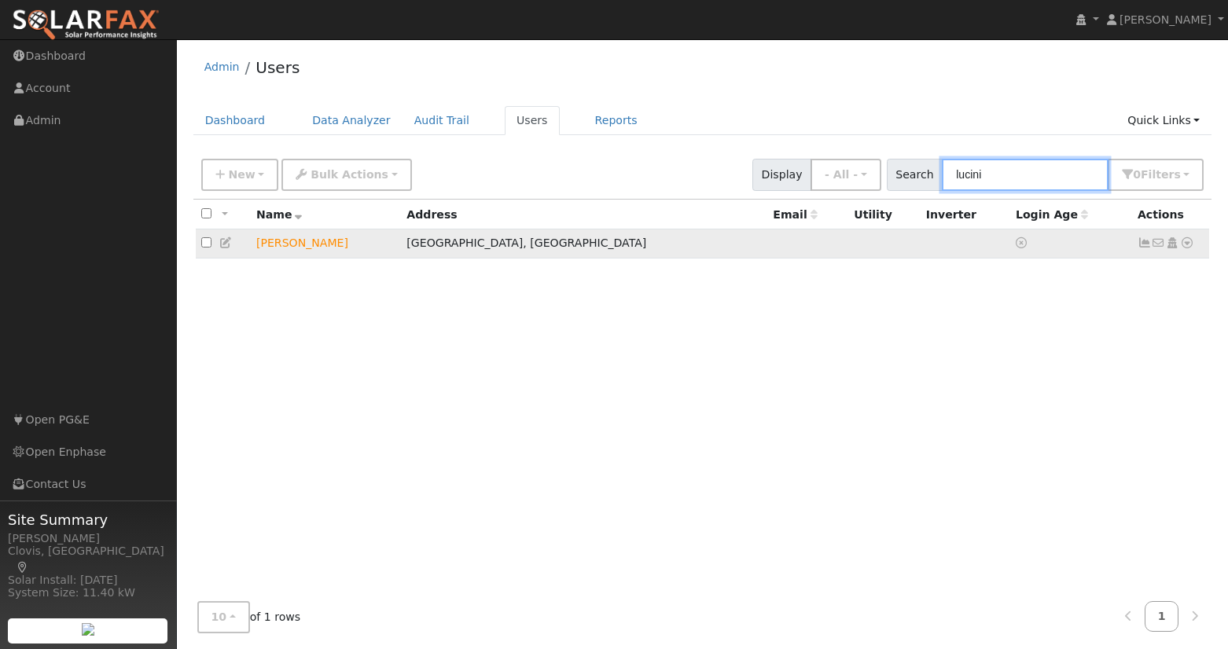
type input "lucini"
click at [1189, 244] on icon at bounding box center [1187, 242] width 14 height 11
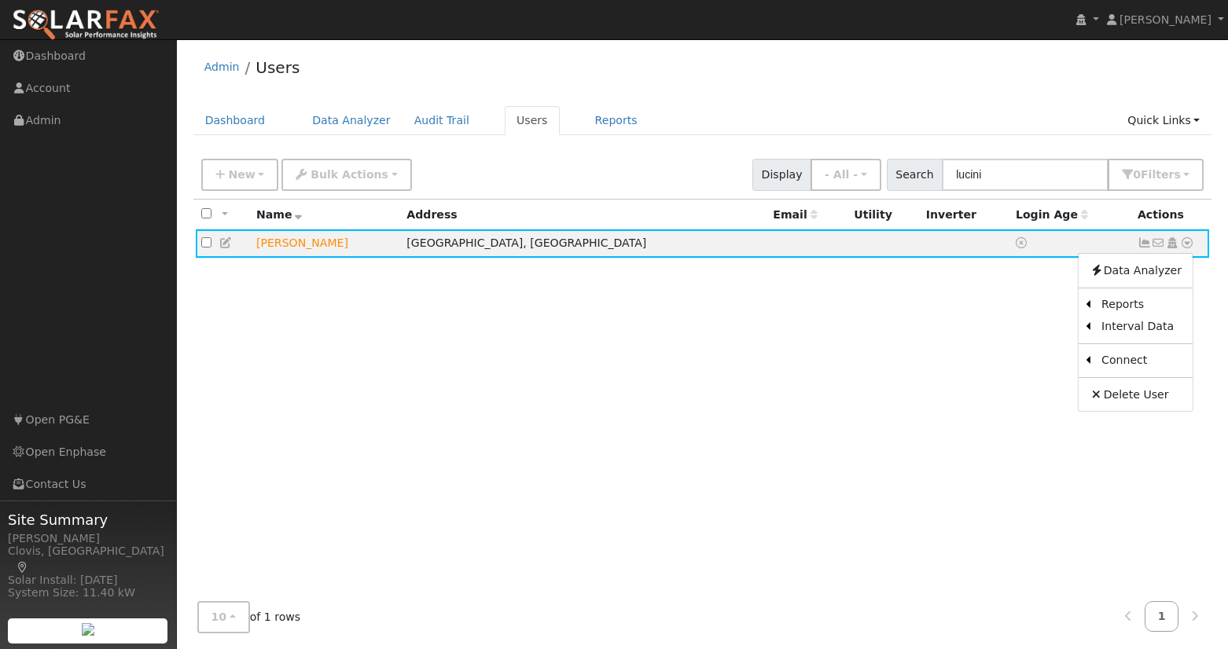
click at [0, 0] on link "Utility" at bounding box center [0, 0] width 0 height 0
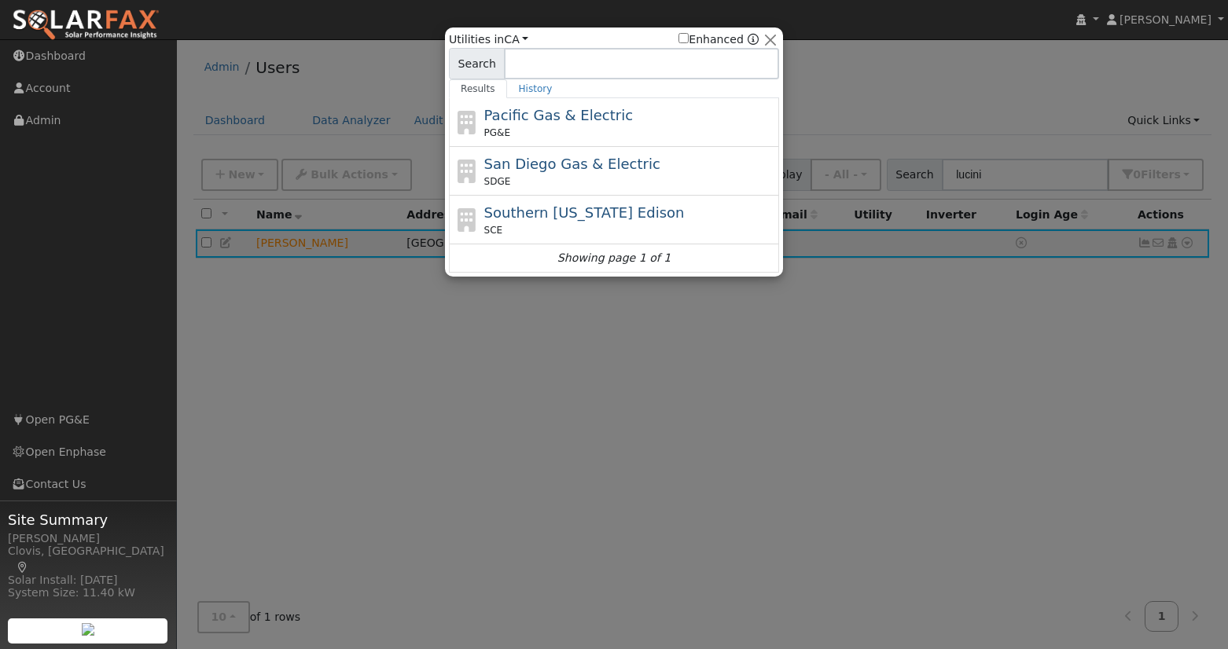
click at [568, 123] on div "Pacific Gas & Electric PG&E" at bounding box center [630, 122] width 292 height 35
